Goal: Task Accomplishment & Management: Manage account settings

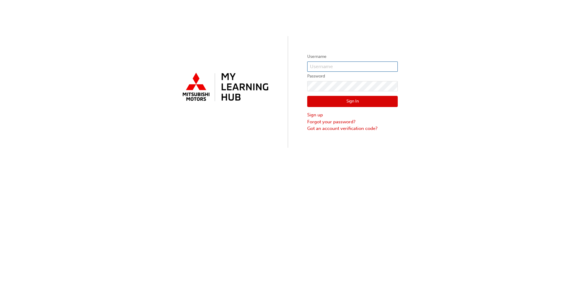
type input "0005553442"
click at [359, 99] on button "Sign In" at bounding box center [352, 101] width 91 height 11
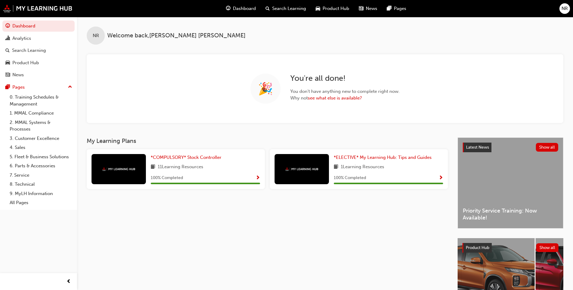
click at [562, 8] on span "NR" at bounding box center [564, 8] width 6 height 7
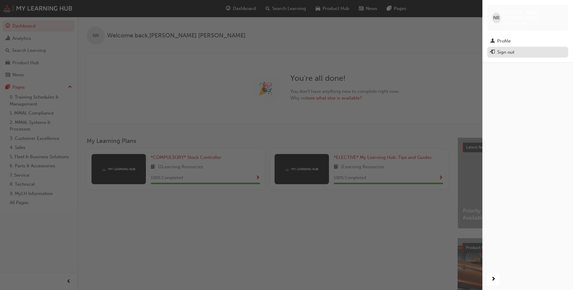
click at [505, 49] on div "Sign out" at bounding box center [505, 52] width 17 height 7
